Goal: Understand site structure: Understand site structure

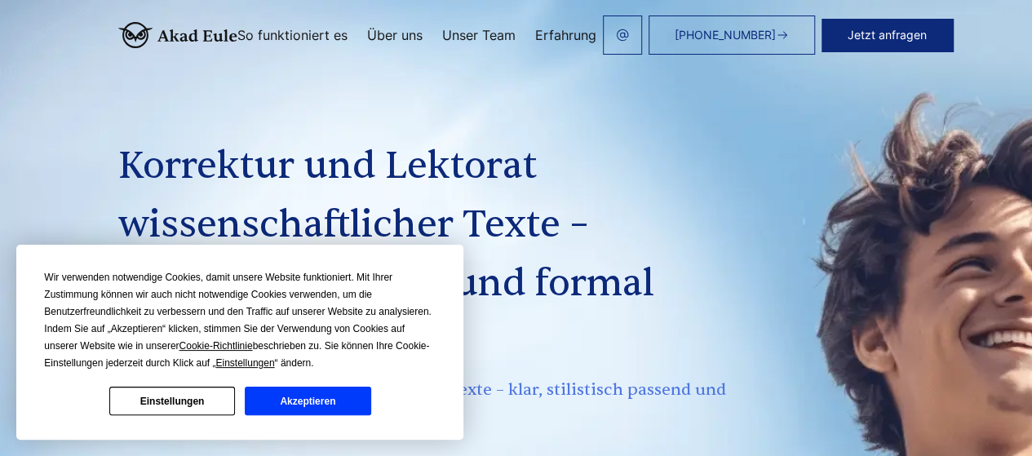
click at [317, 410] on button "Akzeptieren" at bounding box center [308, 401] width 126 height 29
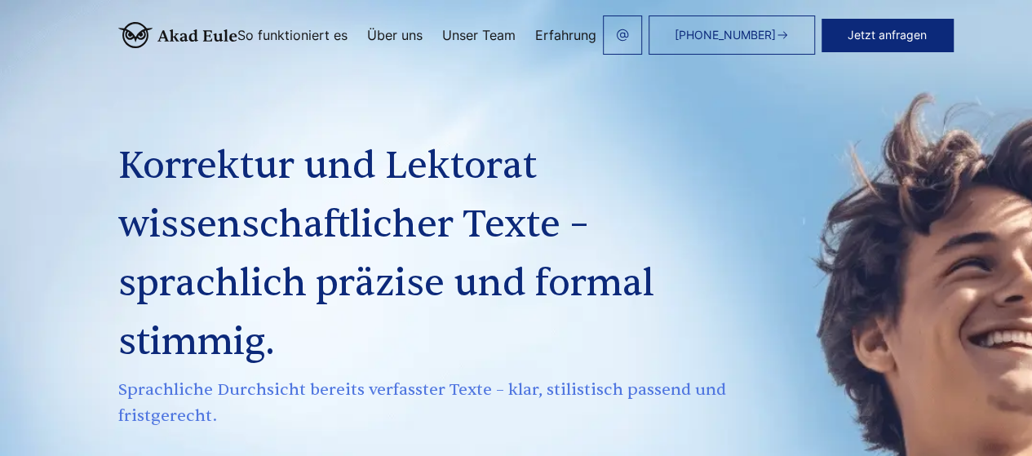
click at [118, 33] on img at bounding box center [177, 35] width 119 height 26
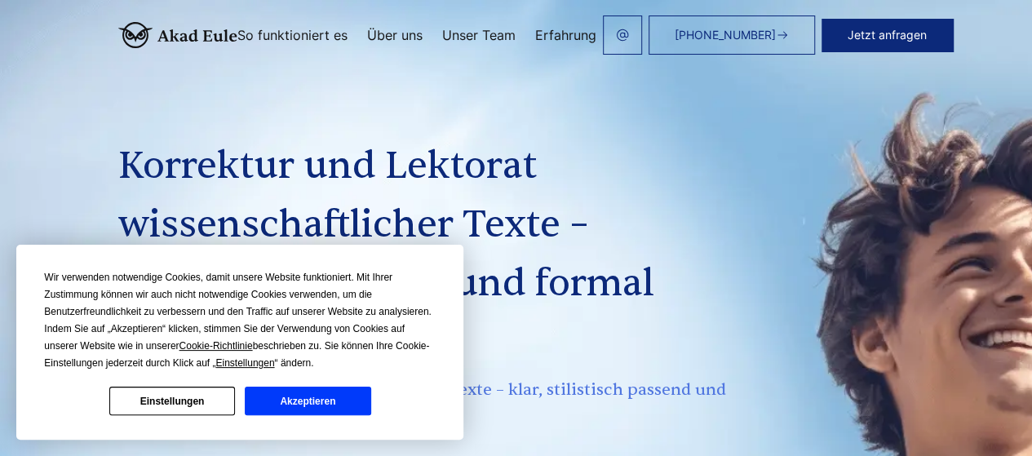
click at [476, 29] on link "Unser Team" at bounding box center [478, 35] width 73 height 13
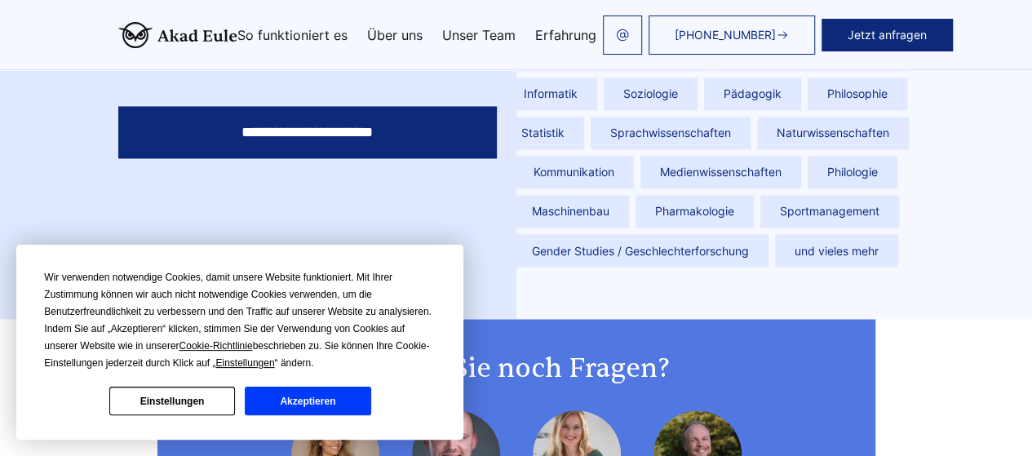
click at [315, 405] on button "Akzeptieren" at bounding box center [308, 401] width 126 height 29
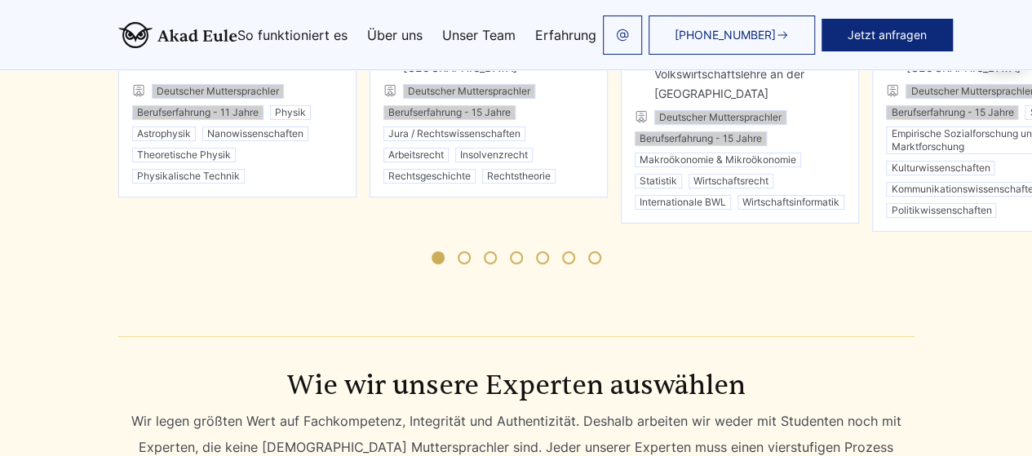
scroll to position [3221, 0]
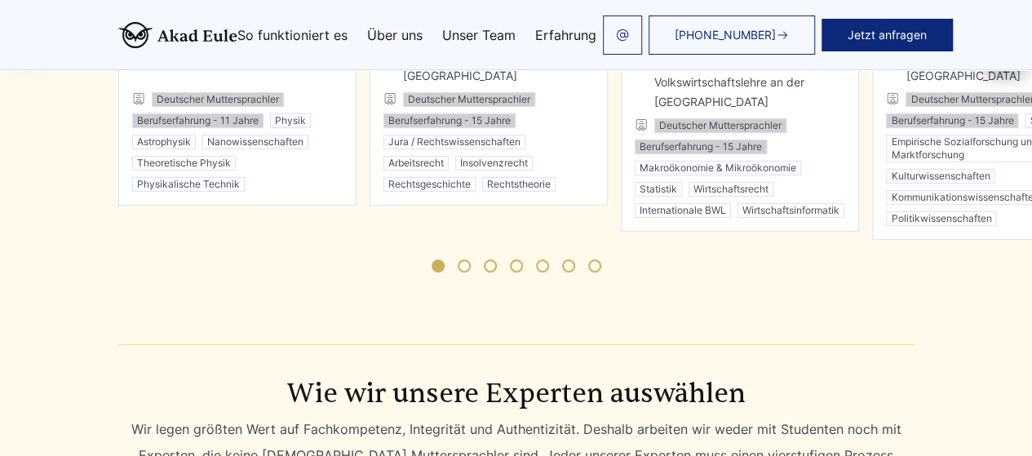
click at [297, 40] on link "So funktioniert es" at bounding box center [292, 35] width 110 height 13
